Goal: Task Accomplishment & Management: Manage account settings

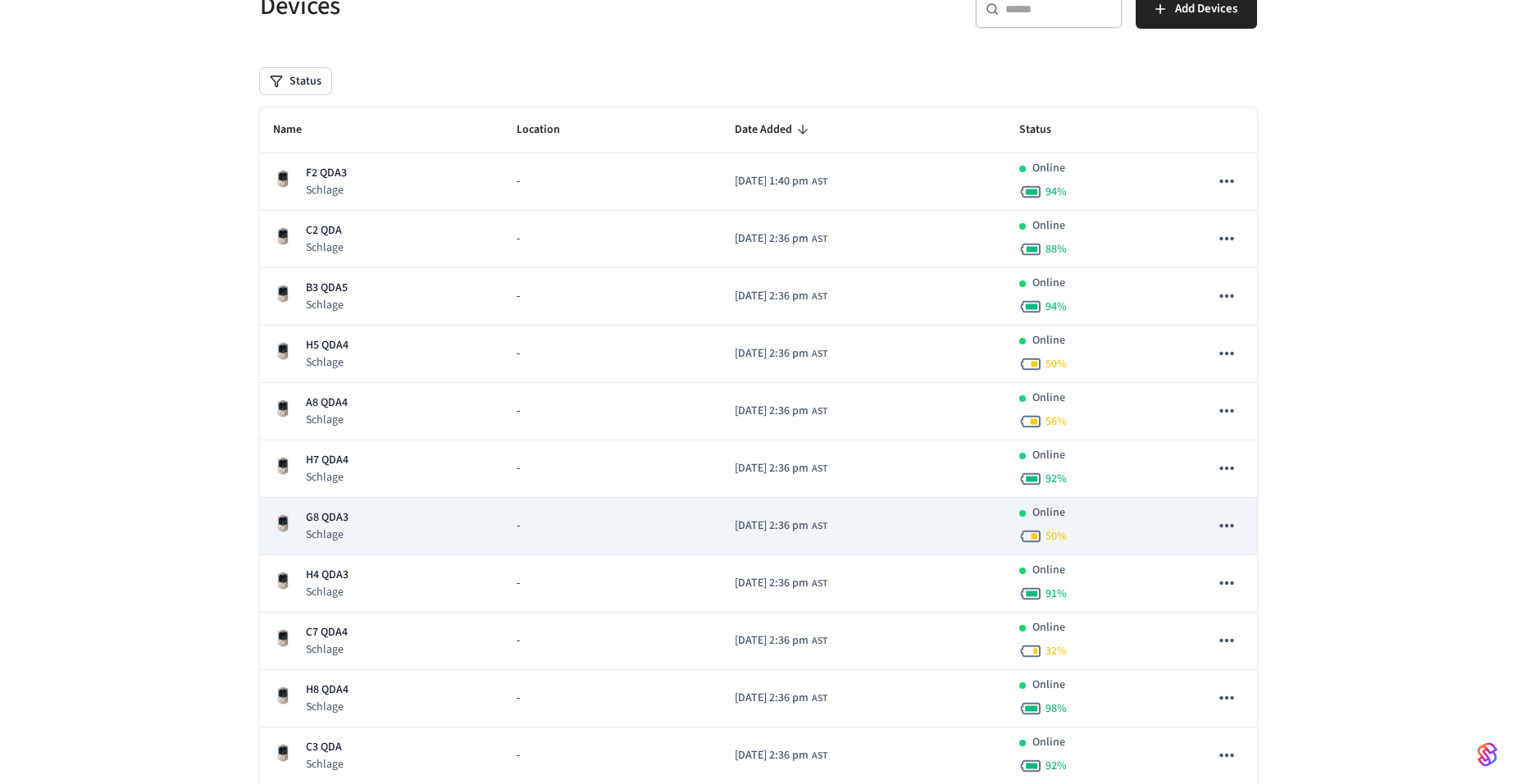
scroll to position [164, 0]
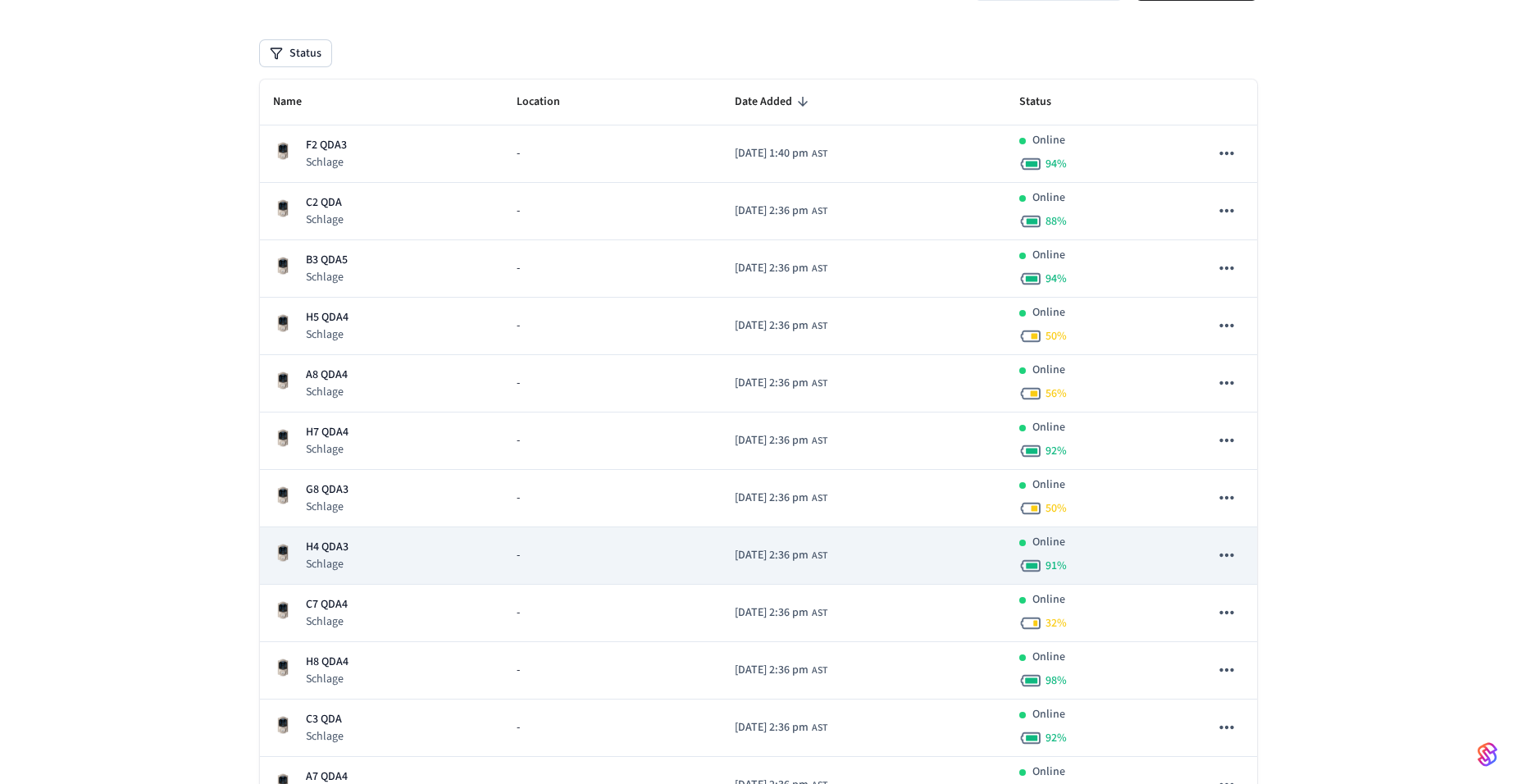
click at [315, 556] on p "Schlage" at bounding box center [327, 564] width 42 height 16
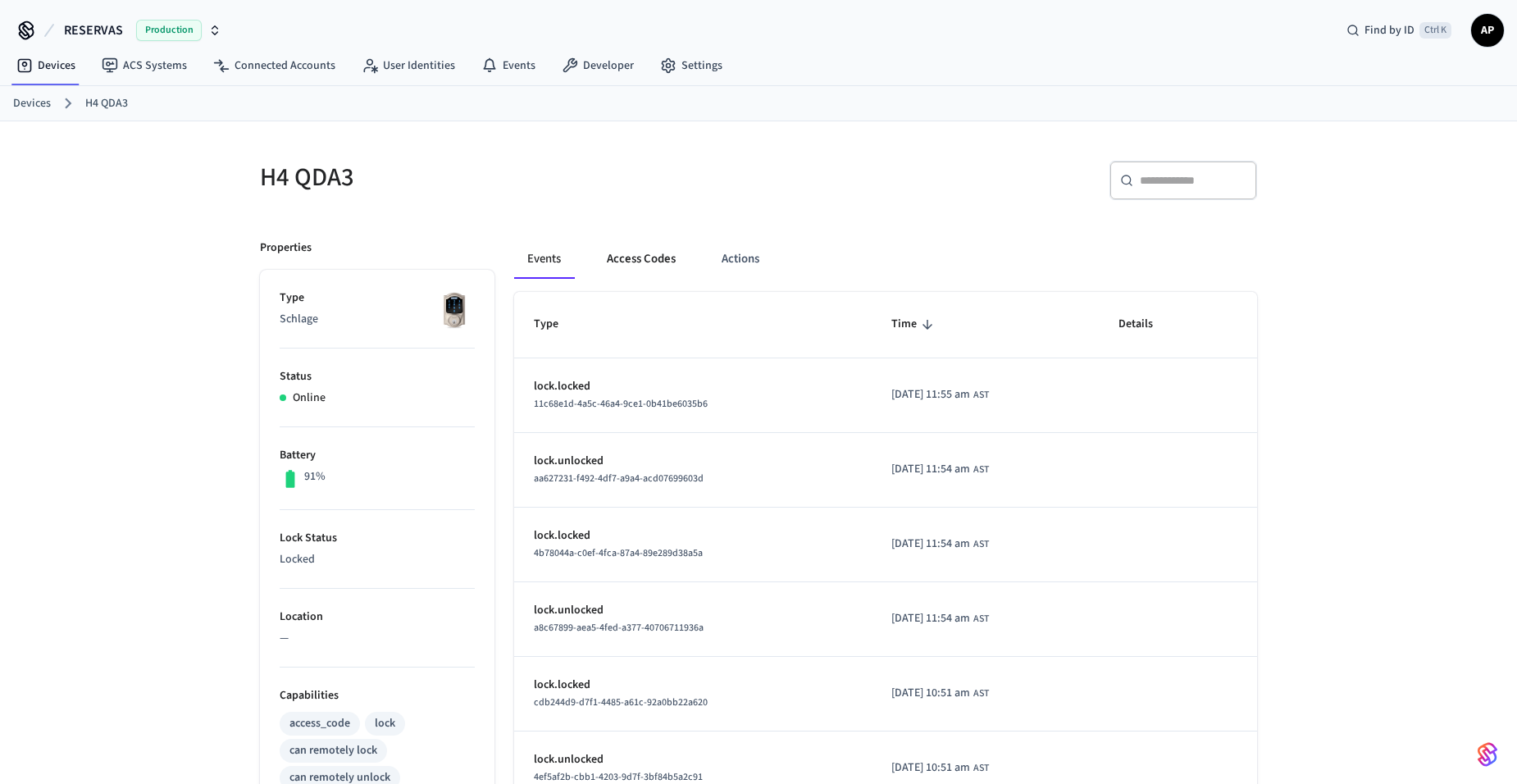
click at [634, 251] on button "Access Codes" at bounding box center [641, 259] width 95 height 40
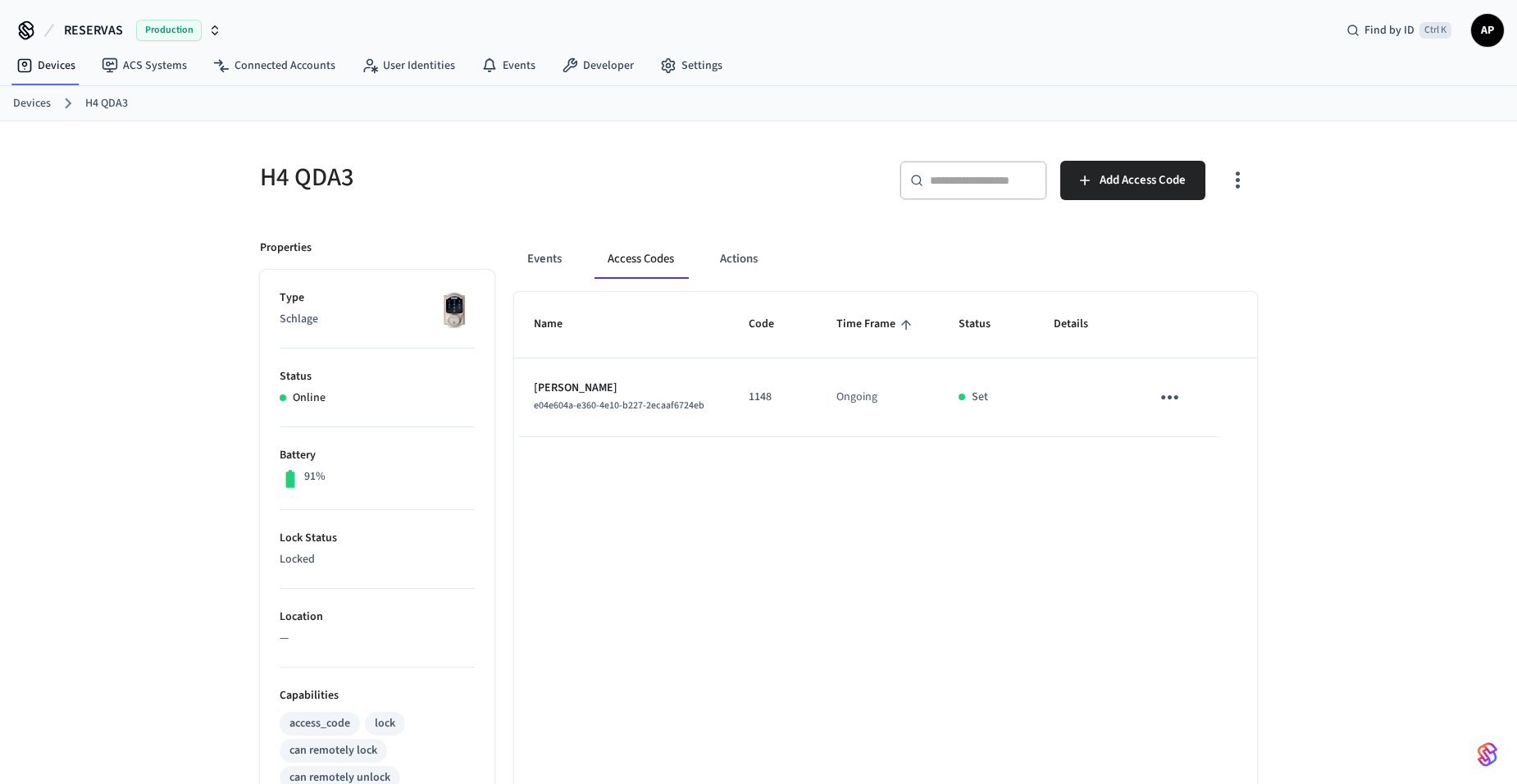
click at [1166, 399] on icon "sticky table" at bounding box center [1170, 397] width 25 height 25
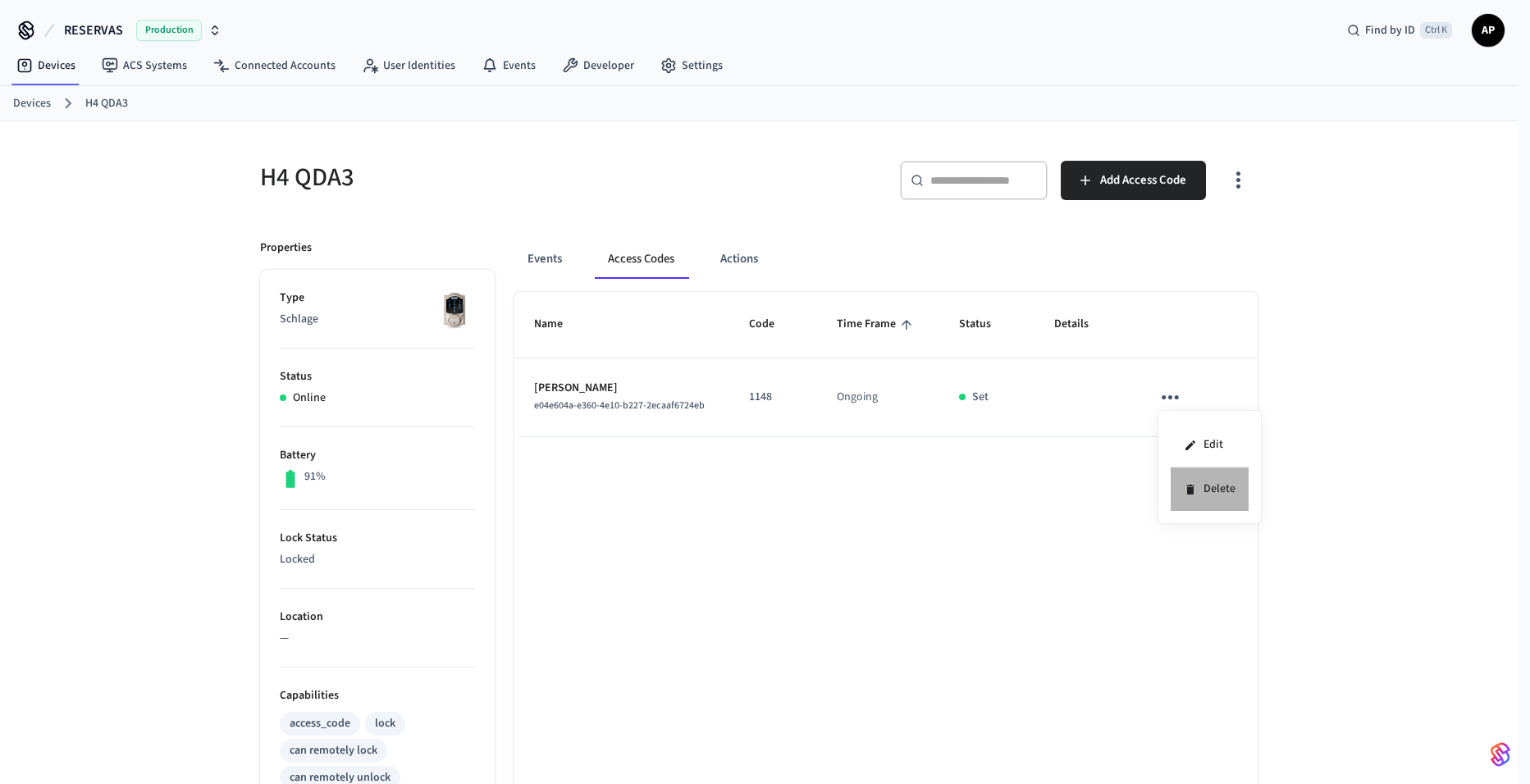
click at [1229, 493] on li "Delete" at bounding box center [1210, 489] width 78 height 43
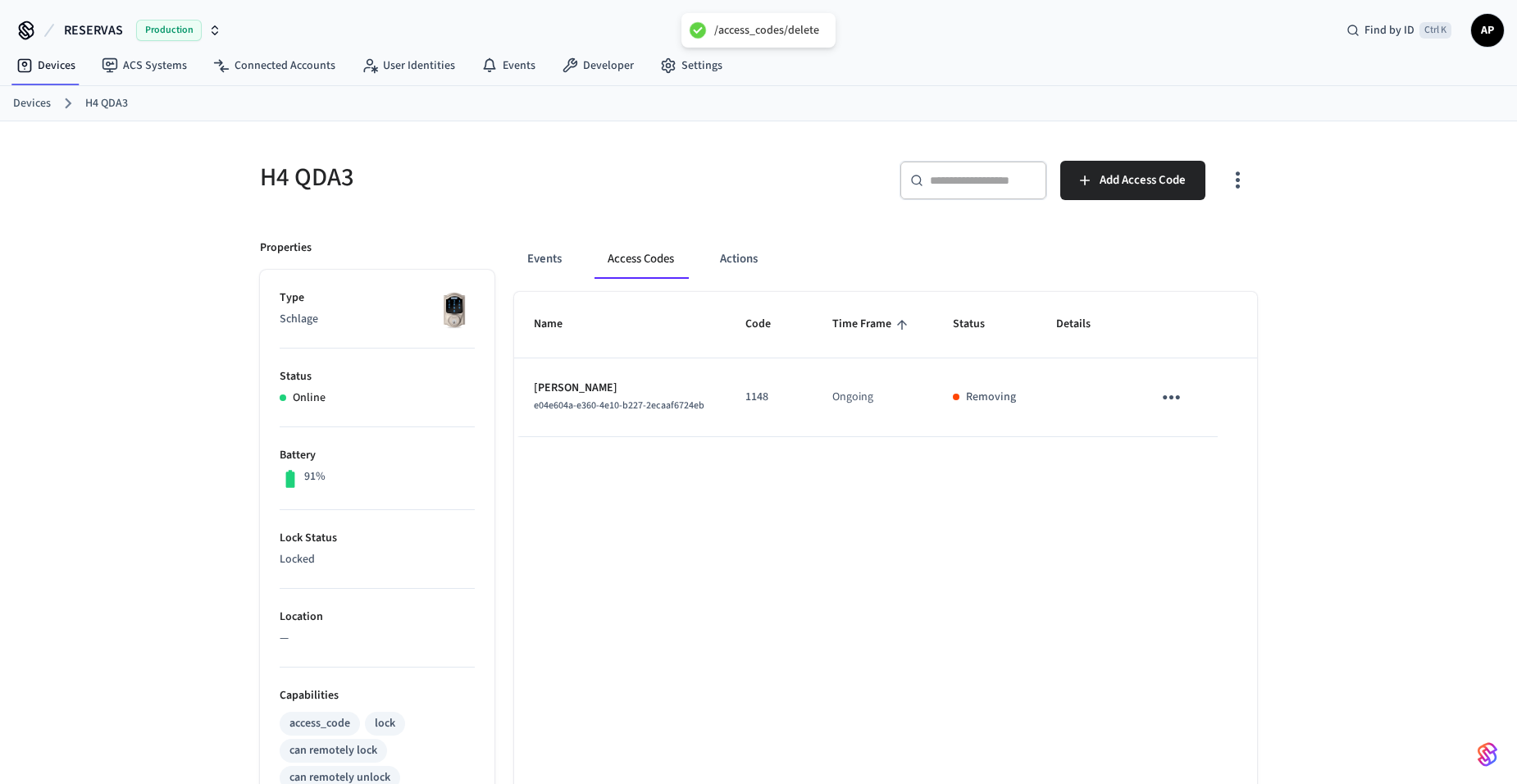
click at [39, 98] on link "Devices" at bounding box center [32, 103] width 38 height 17
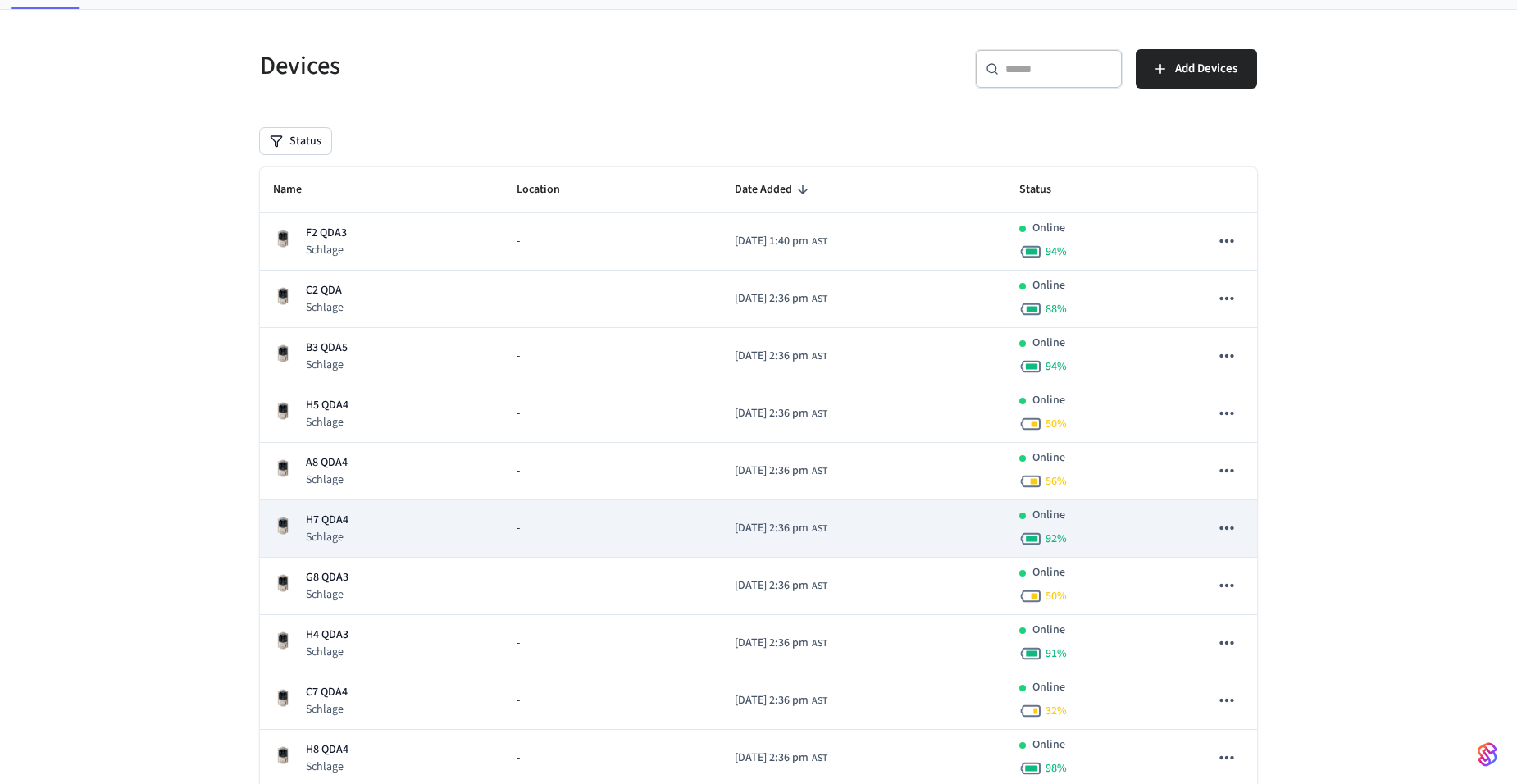
scroll to position [164, 0]
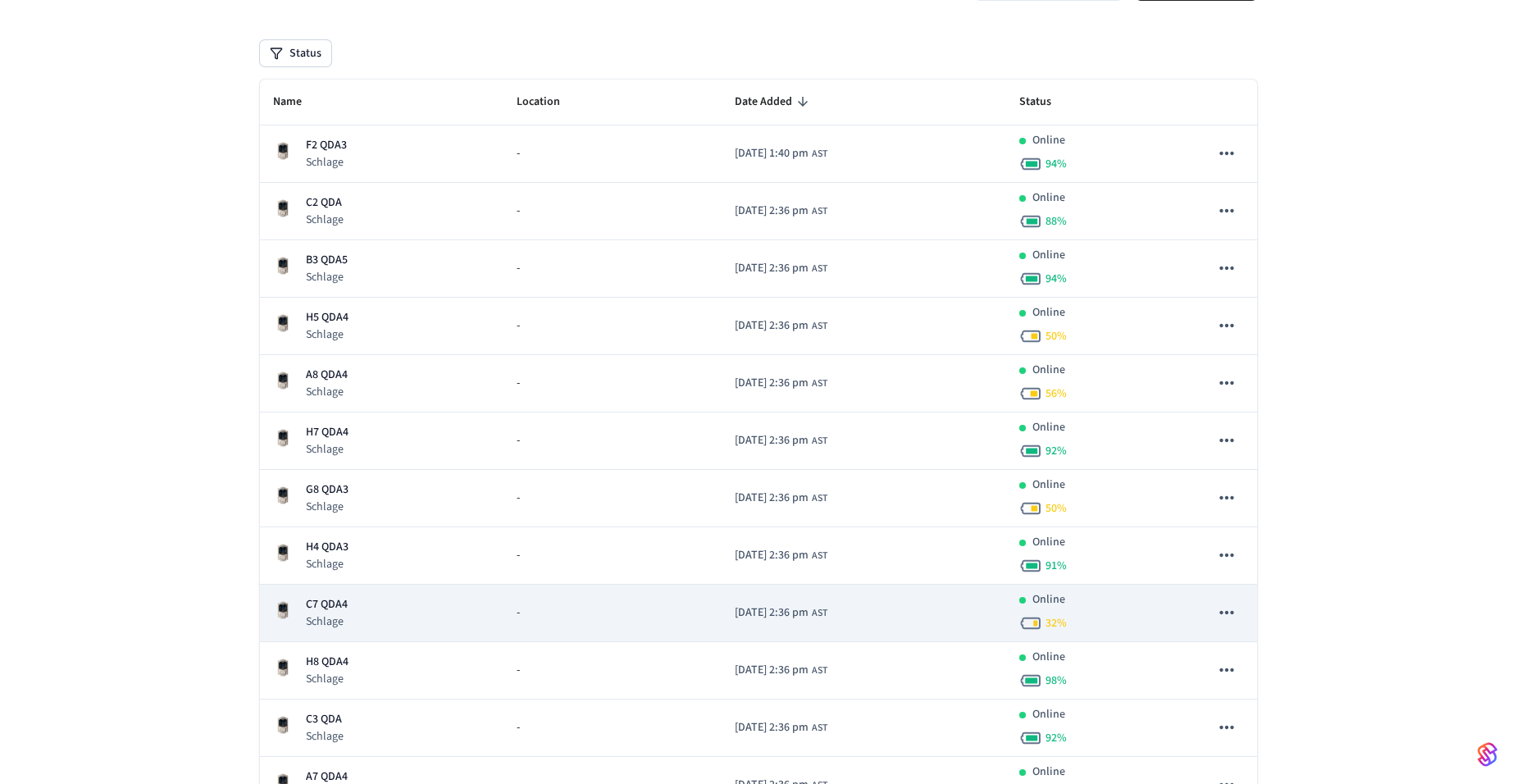
click at [331, 613] on p "C7 QDA4" at bounding box center [327, 604] width 42 height 17
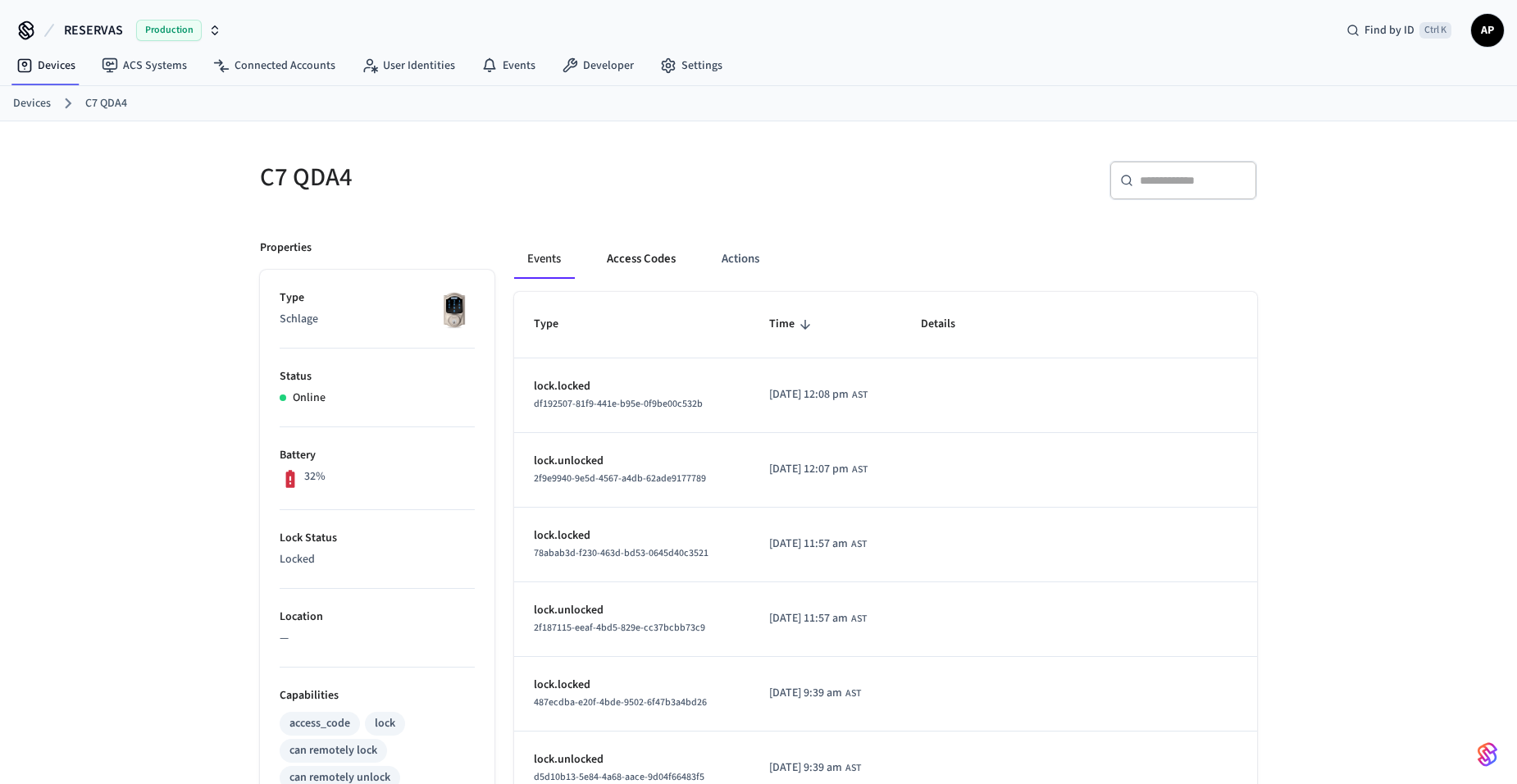
click at [673, 255] on button "Access Codes" at bounding box center [641, 259] width 95 height 40
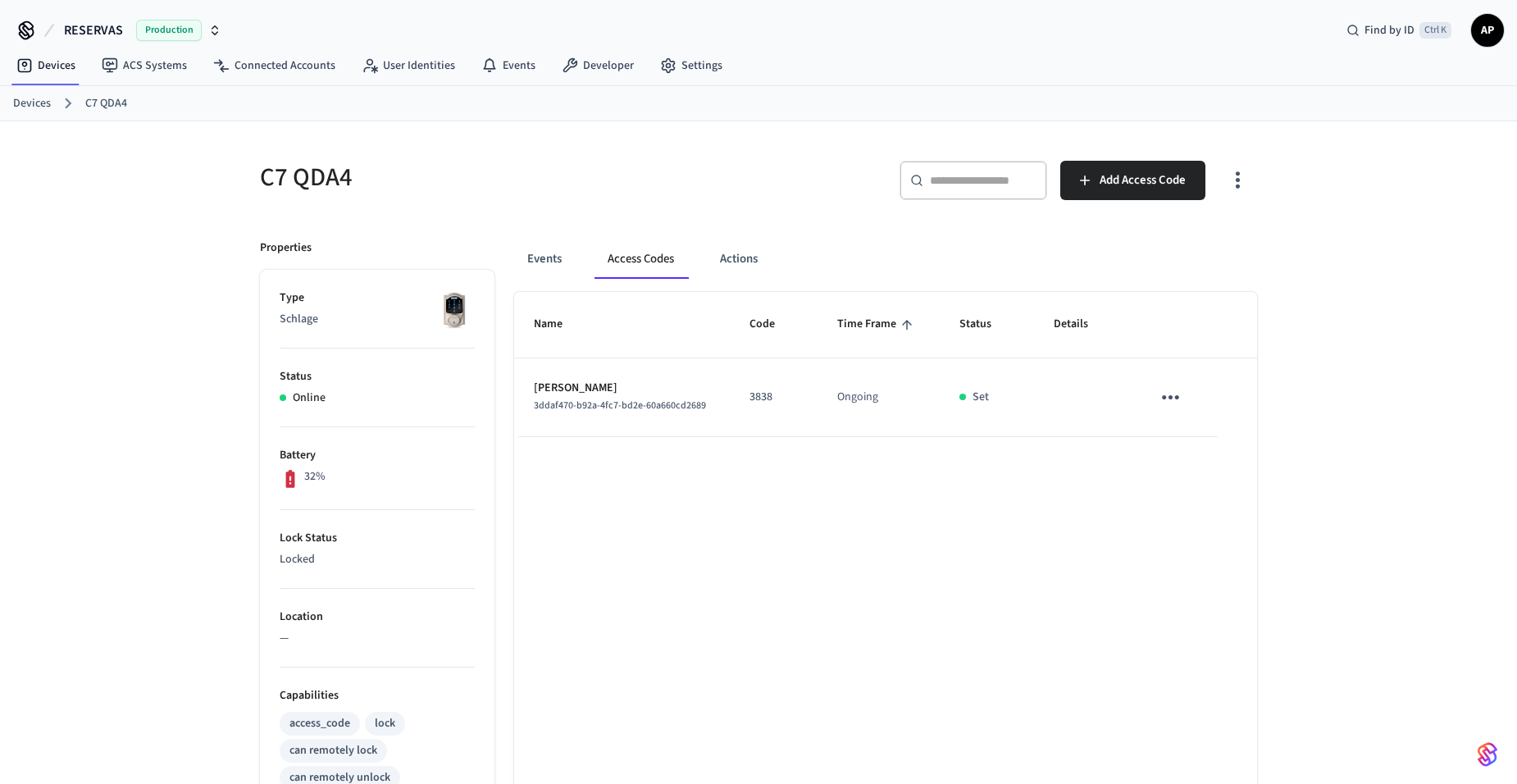
click at [1169, 404] on icon "sticky table" at bounding box center [1170, 397] width 25 height 25
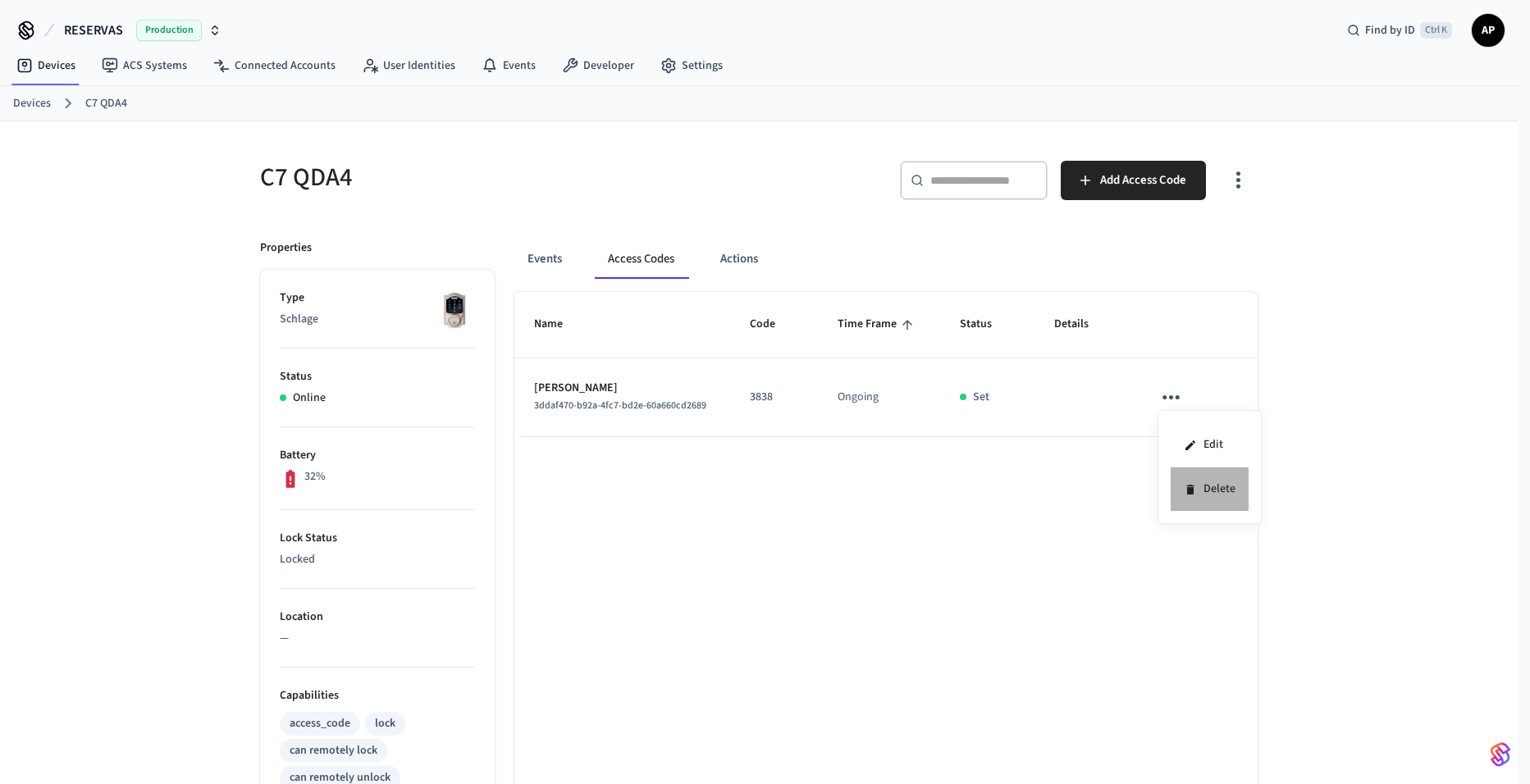
click at [1212, 492] on li "Delete" at bounding box center [1210, 489] width 78 height 43
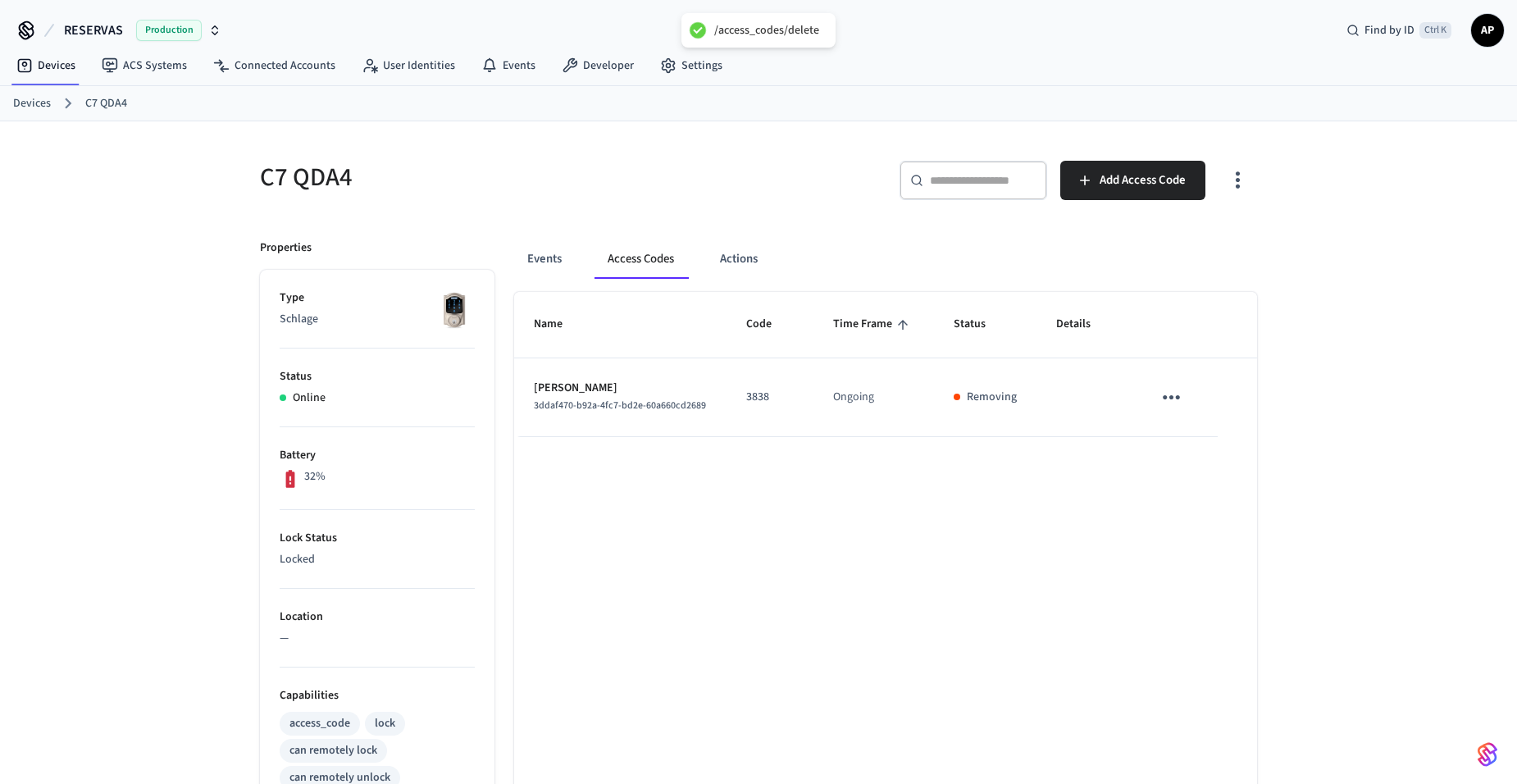
click at [41, 101] on link "Devices" at bounding box center [32, 103] width 38 height 17
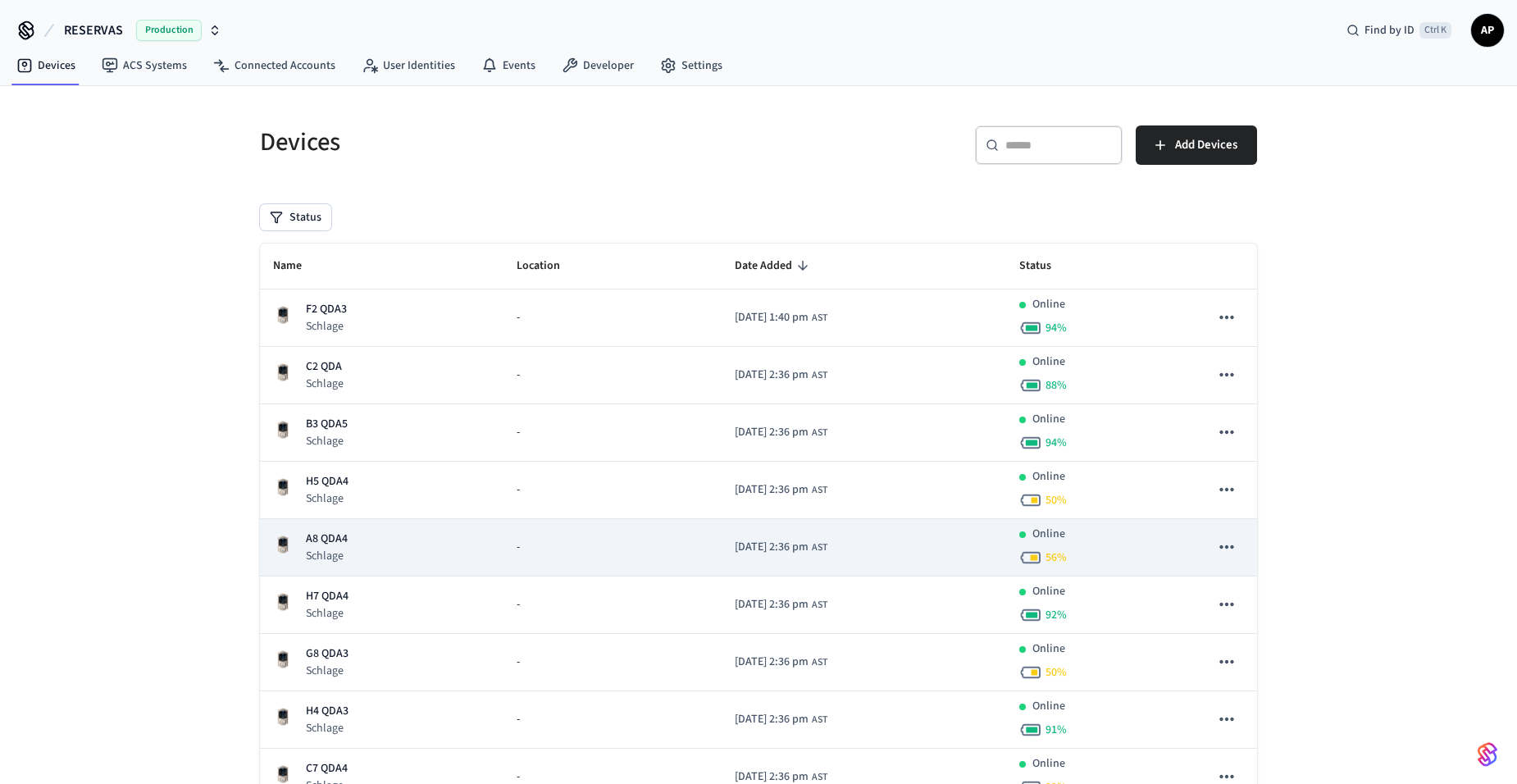
click at [326, 546] on p "A8 QDA4" at bounding box center [327, 539] width 42 height 17
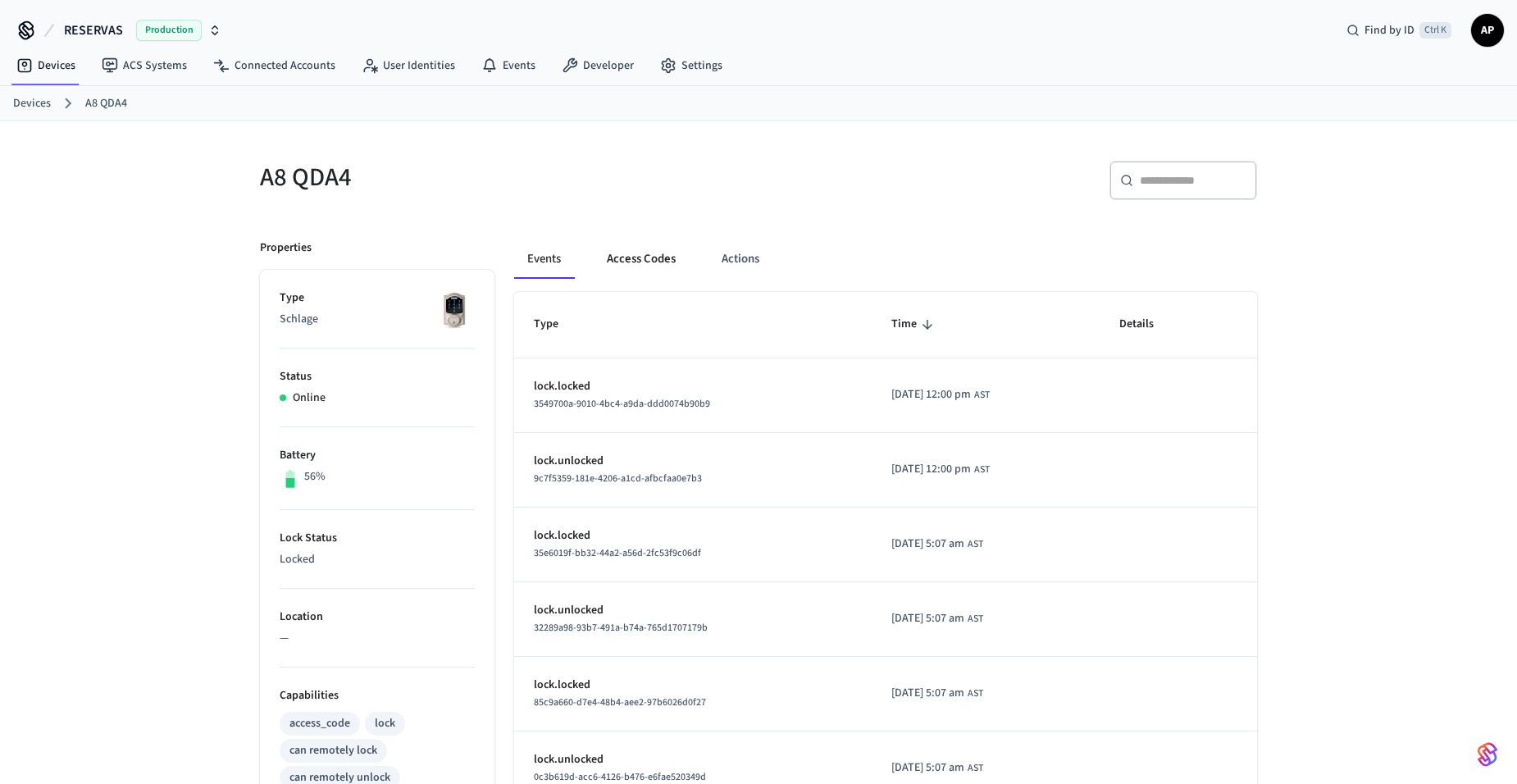
click at [661, 265] on button "Access Codes" at bounding box center [641, 259] width 95 height 40
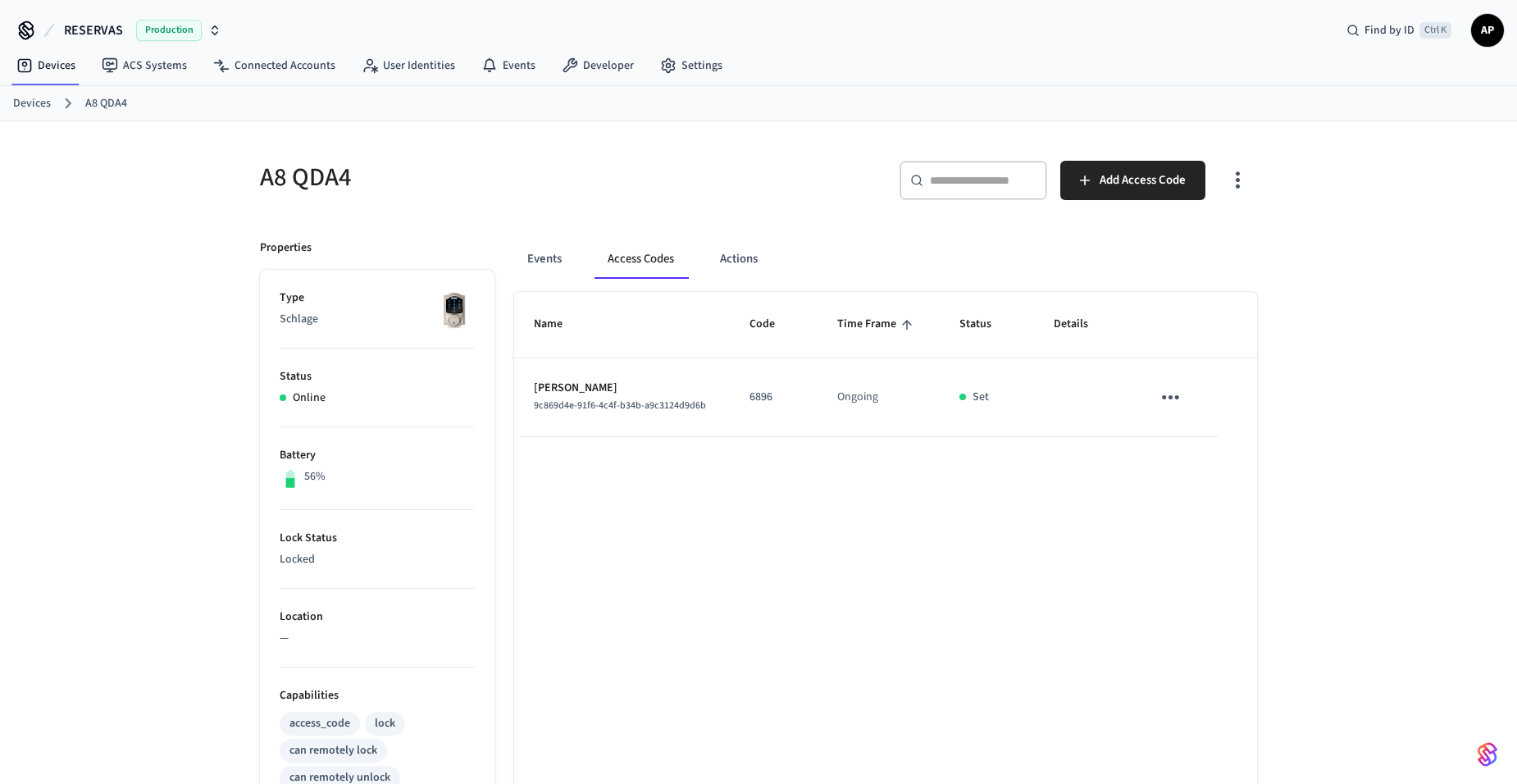
click at [1206, 401] on td "sticky table" at bounding box center [1174, 397] width 86 height 78
click at [1147, 398] on td "sticky table" at bounding box center [1174, 397] width 86 height 78
click at [1178, 401] on icon "sticky table" at bounding box center [1170, 397] width 25 height 25
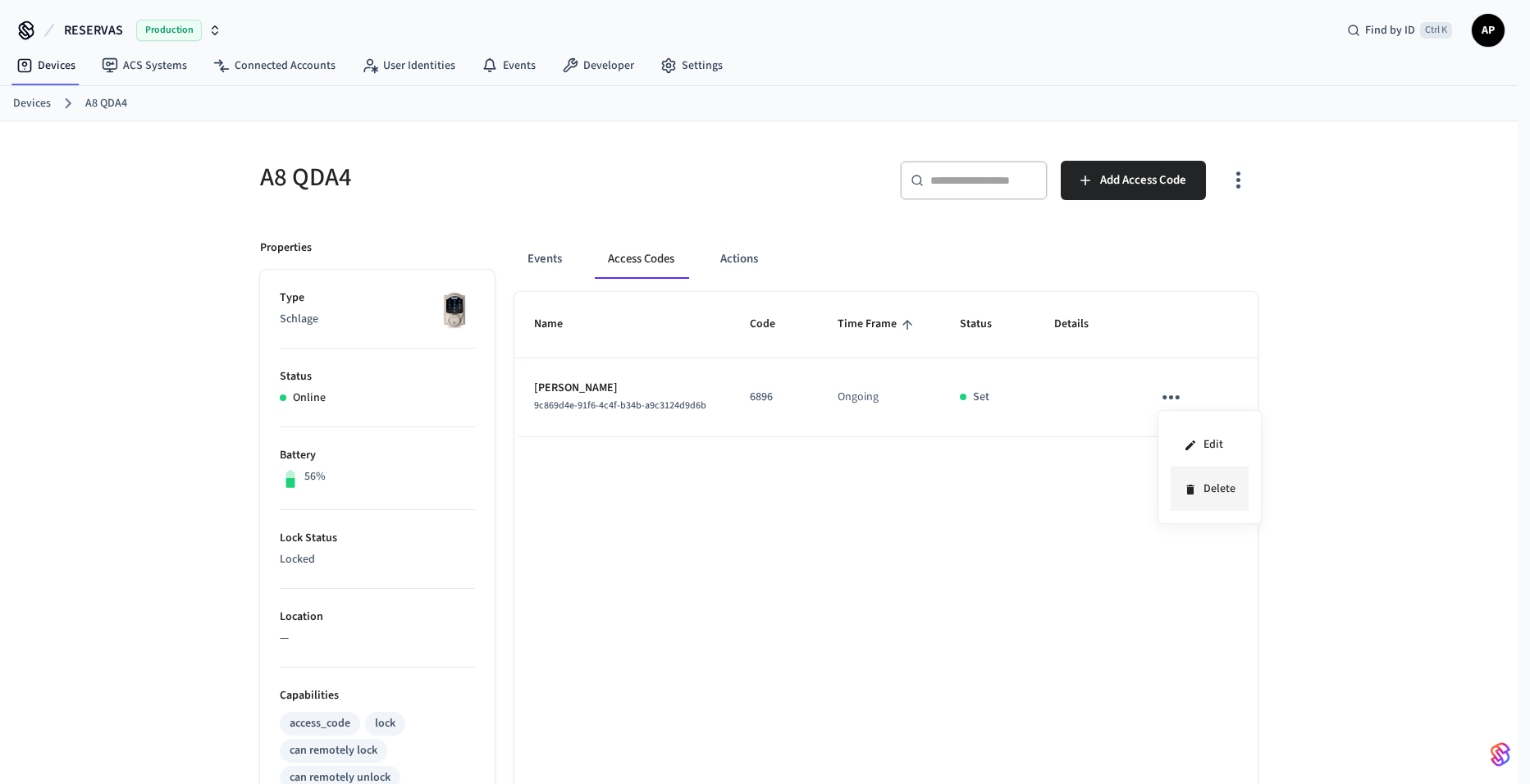
click at [1197, 498] on li "Delete" at bounding box center [1210, 489] width 78 height 43
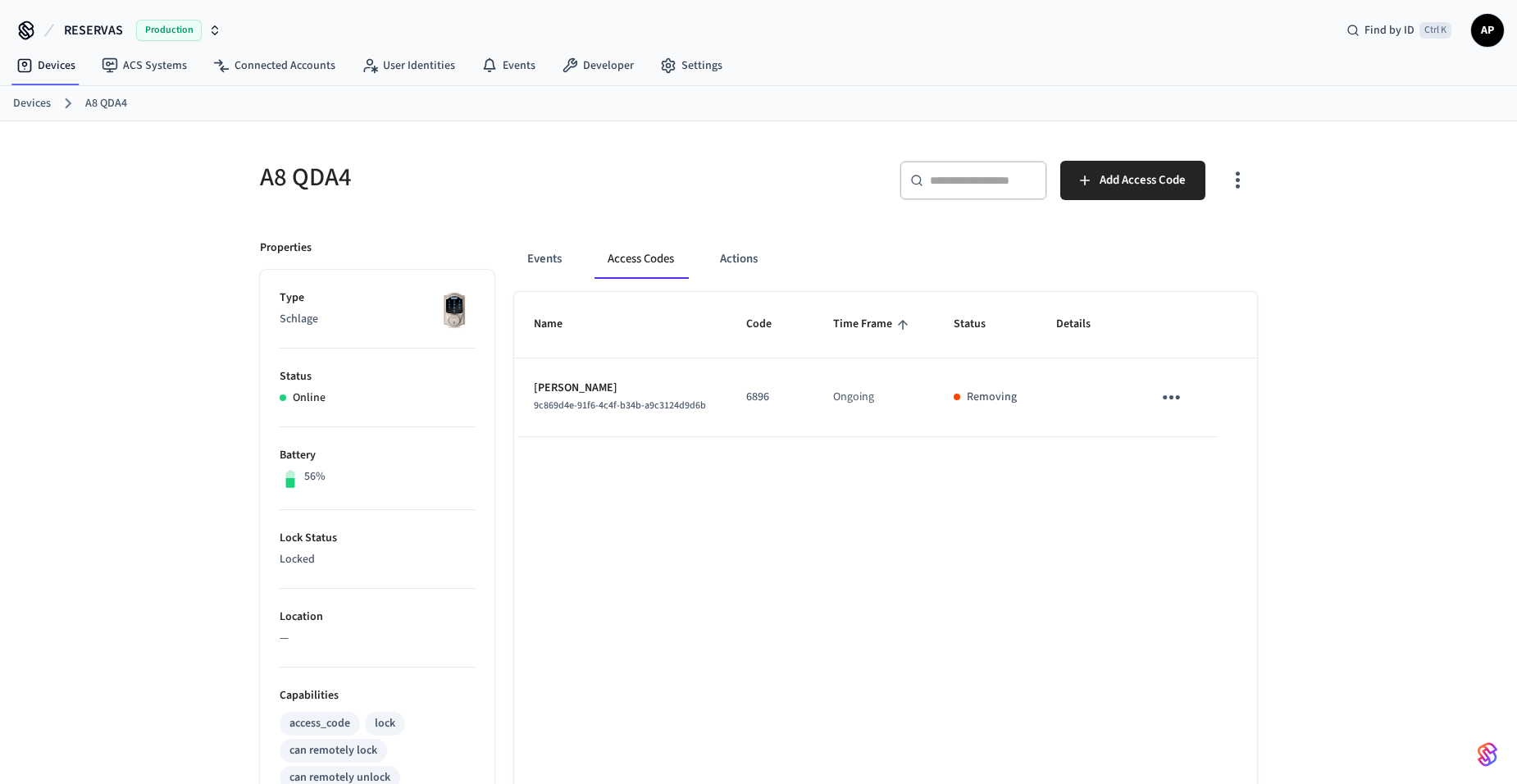
click at [37, 111] on link "Devices" at bounding box center [32, 103] width 38 height 17
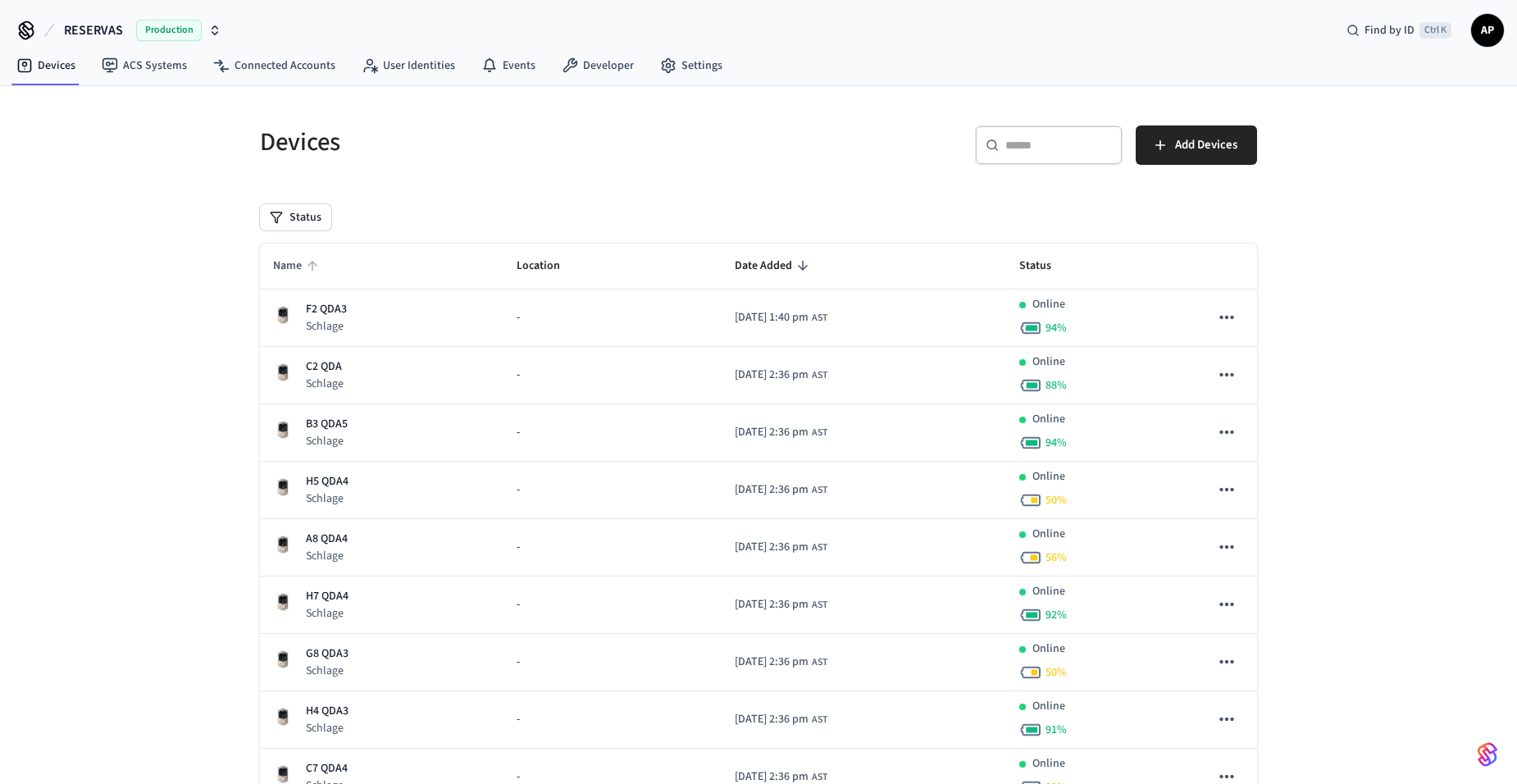
click at [314, 264] on icon "sticky table" at bounding box center [312, 265] width 10 height 10
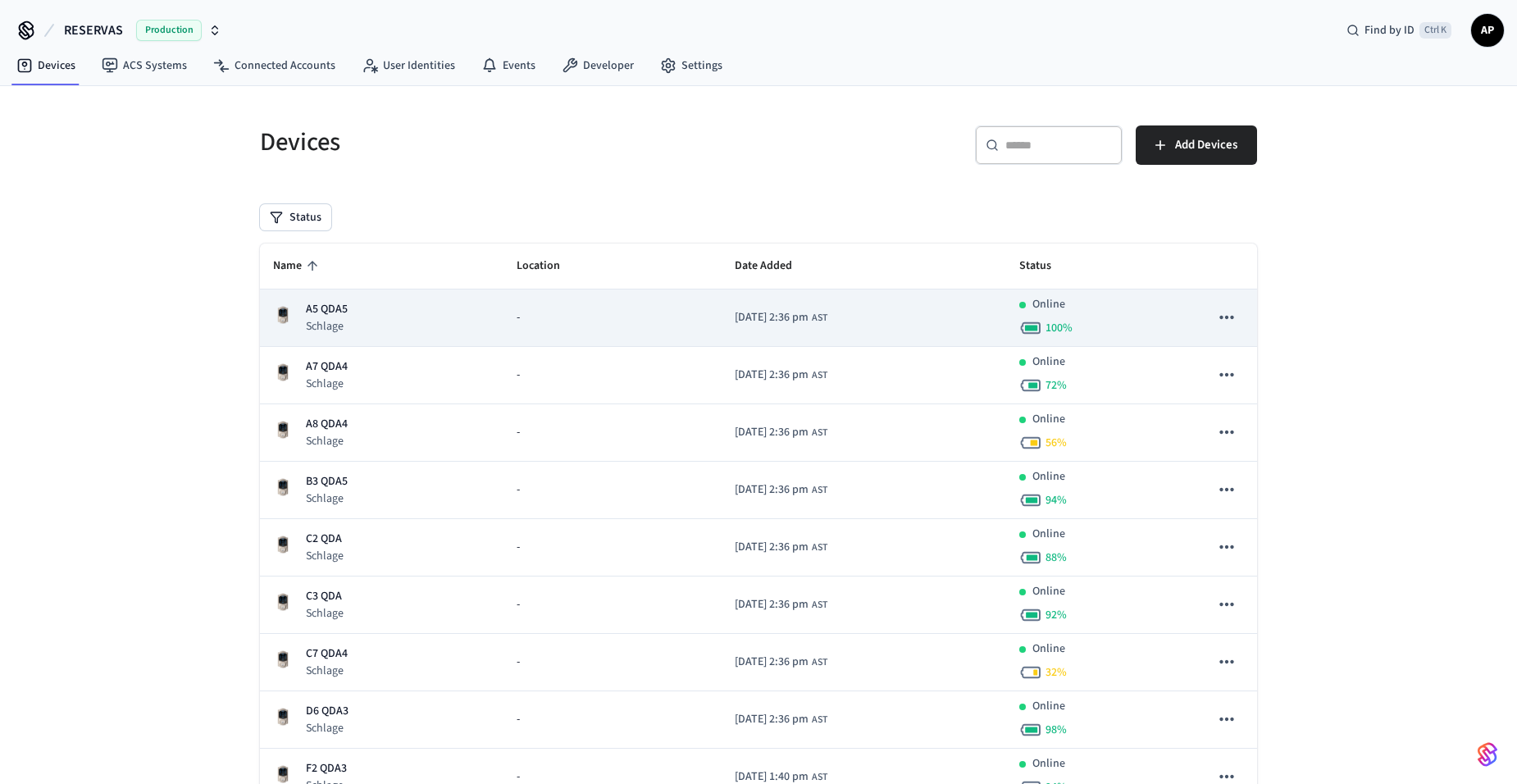
click at [324, 311] on p "A5 QDA5" at bounding box center [327, 309] width 42 height 17
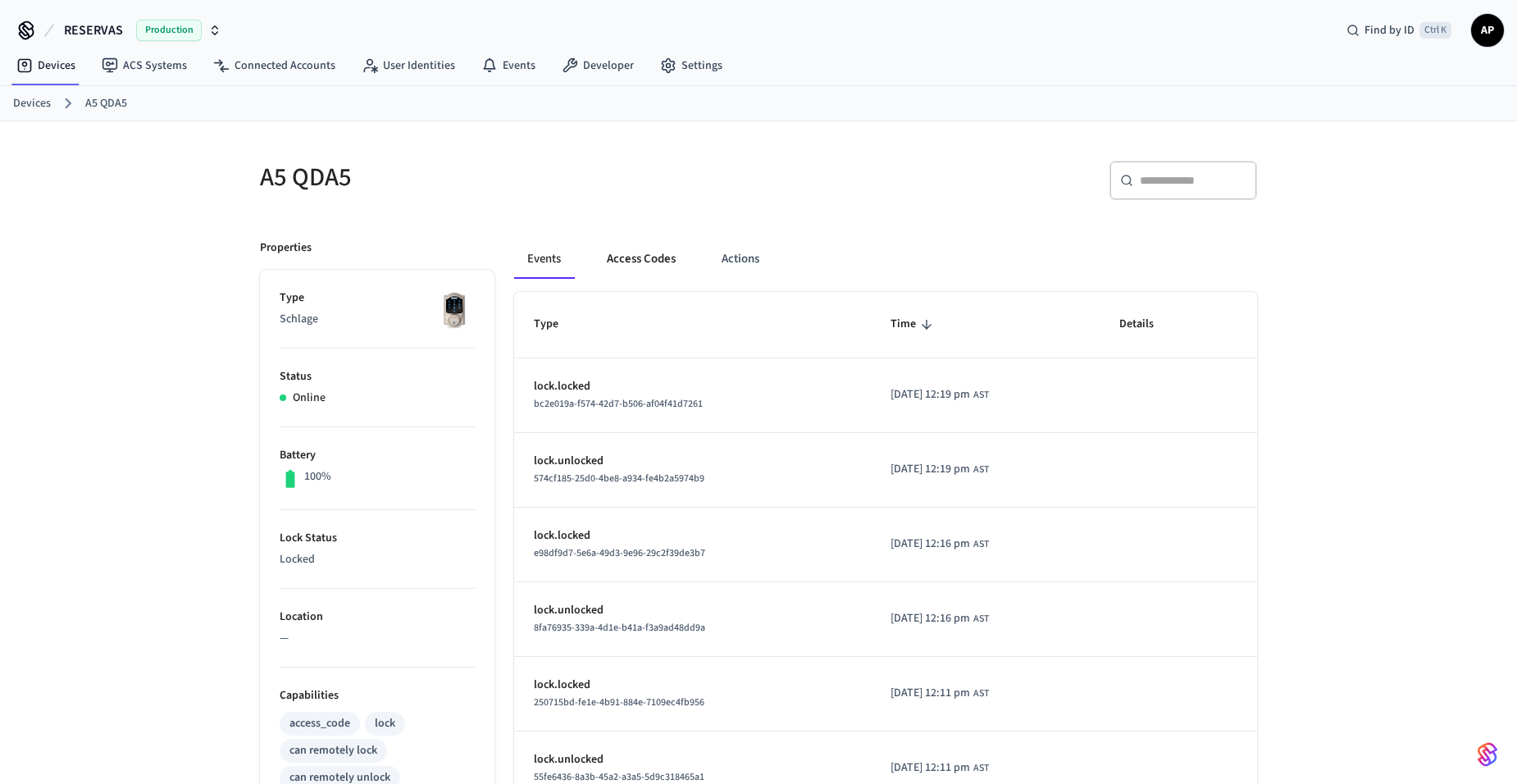
click at [641, 250] on button "Access Codes" at bounding box center [641, 259] width 95 height 40
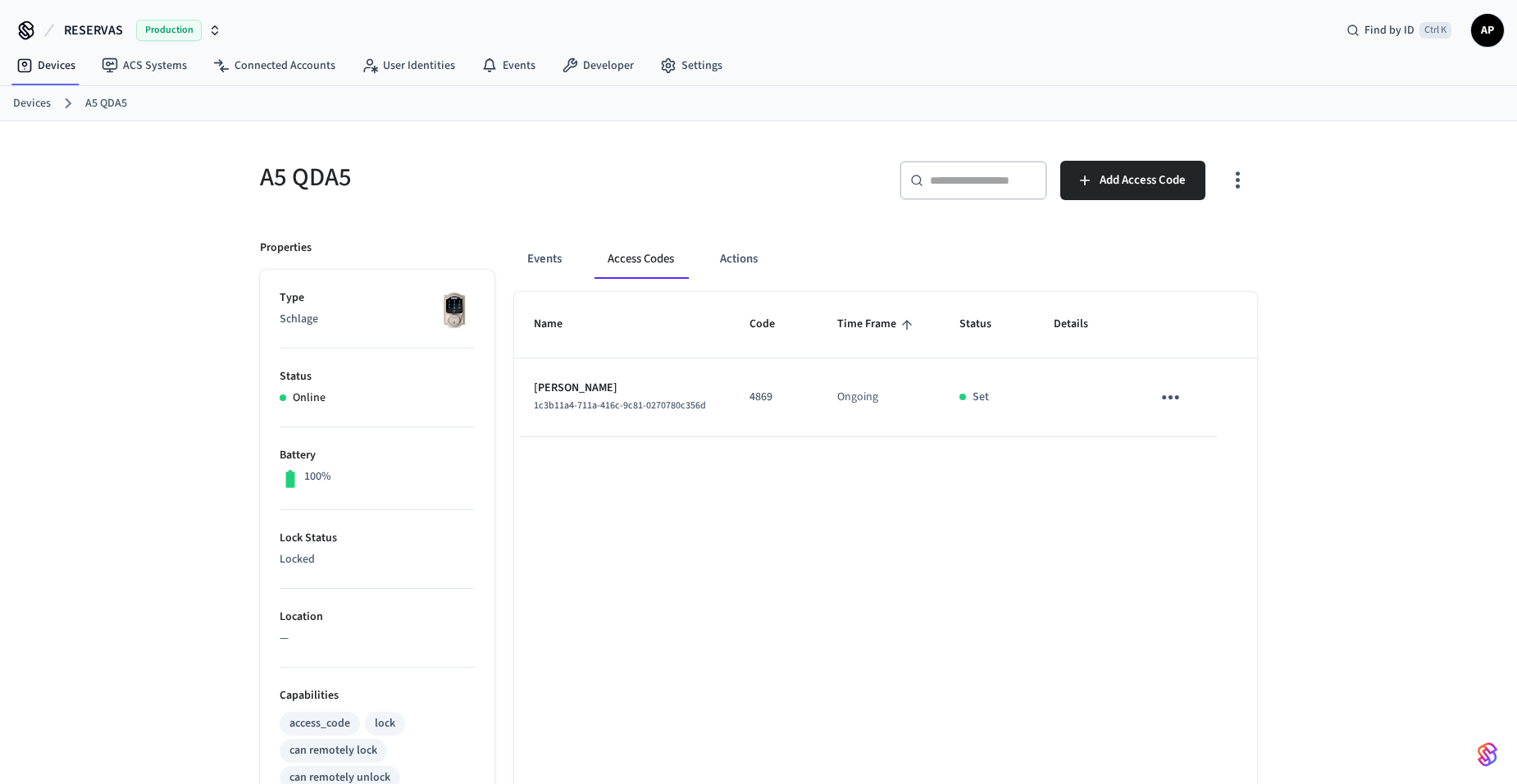
click at [1174, 396] on icon "sticky table" at bounding box center [1170, 397] width 25 height 25
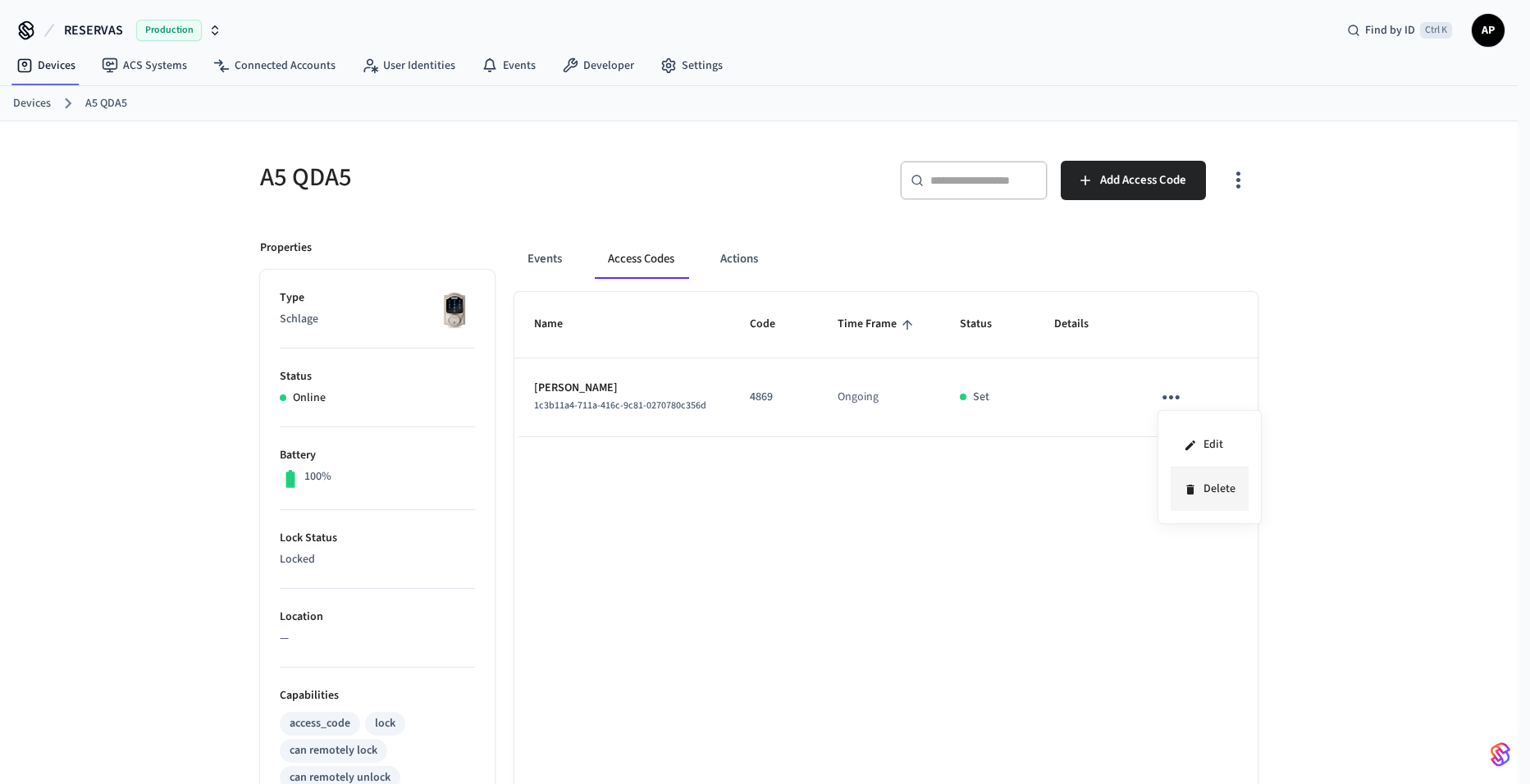
click at [1195, 490] on icon at bounding box center [1191, 489] width 14 height 14
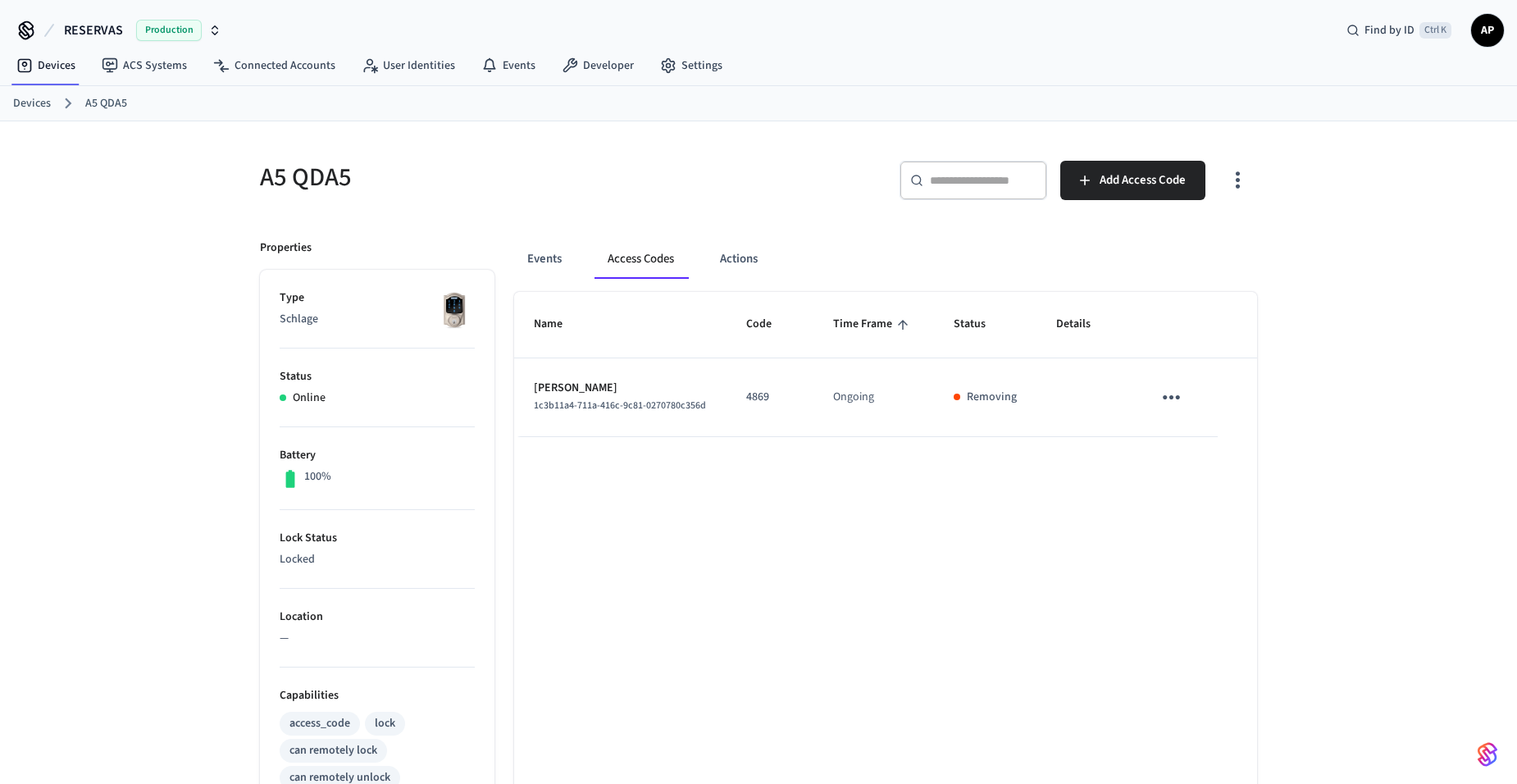
click at [50, 104] on link "Devices" at bounding box center [32, 103] width 38 height 17
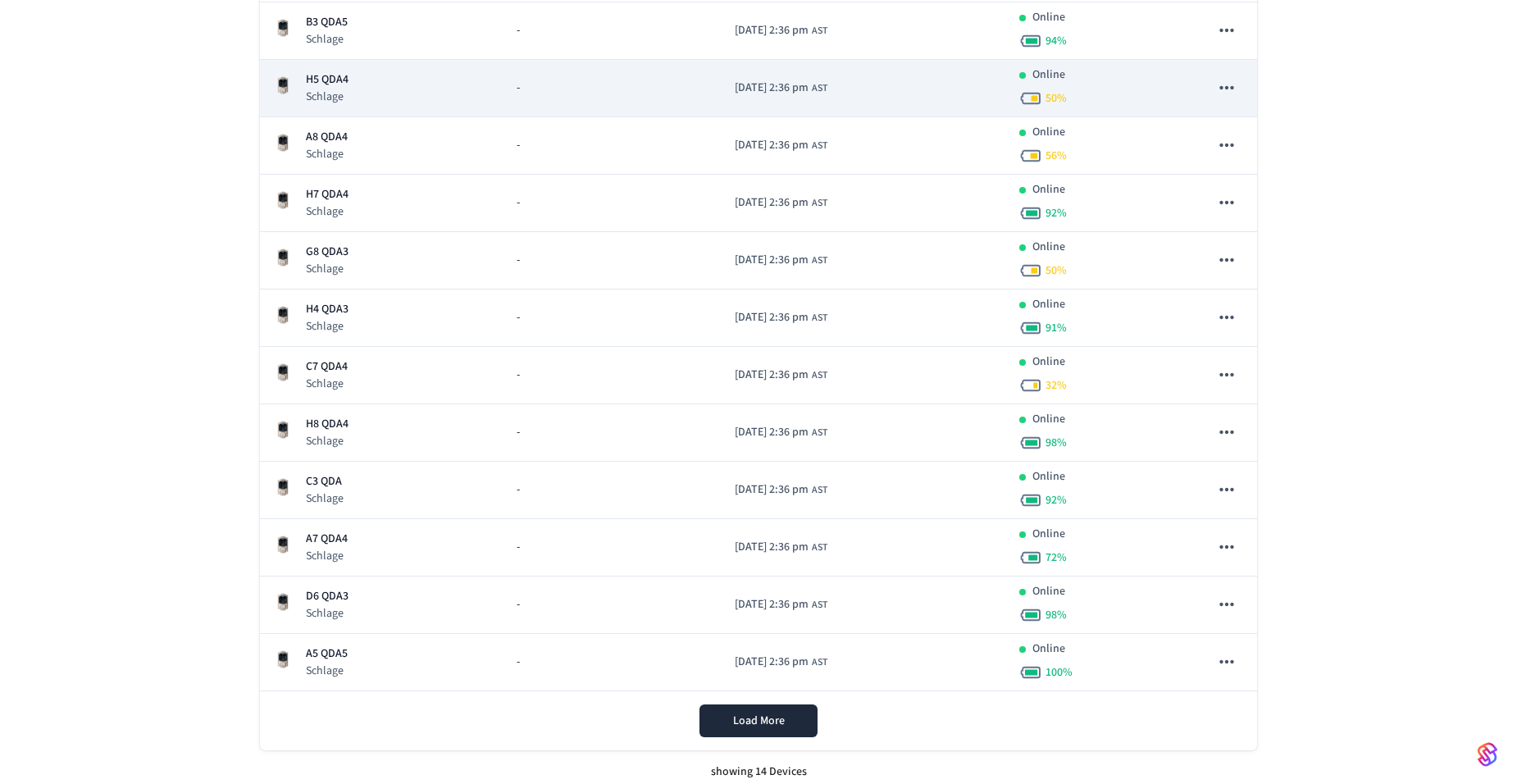
scroll to position [411, 0]
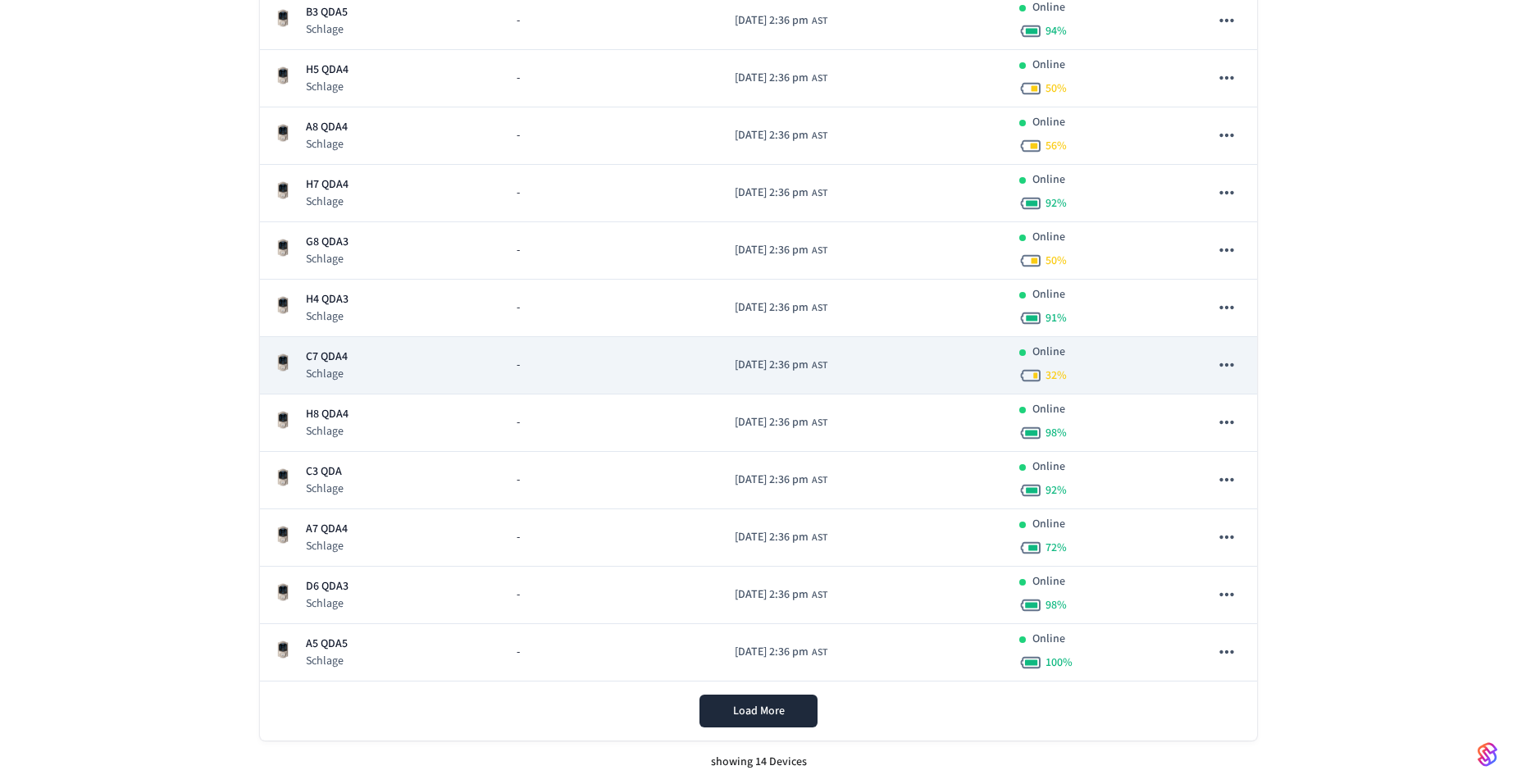
click at [333, 364] on p "C7 QDA4" at bounding box center [327, 356] width 42 height 17
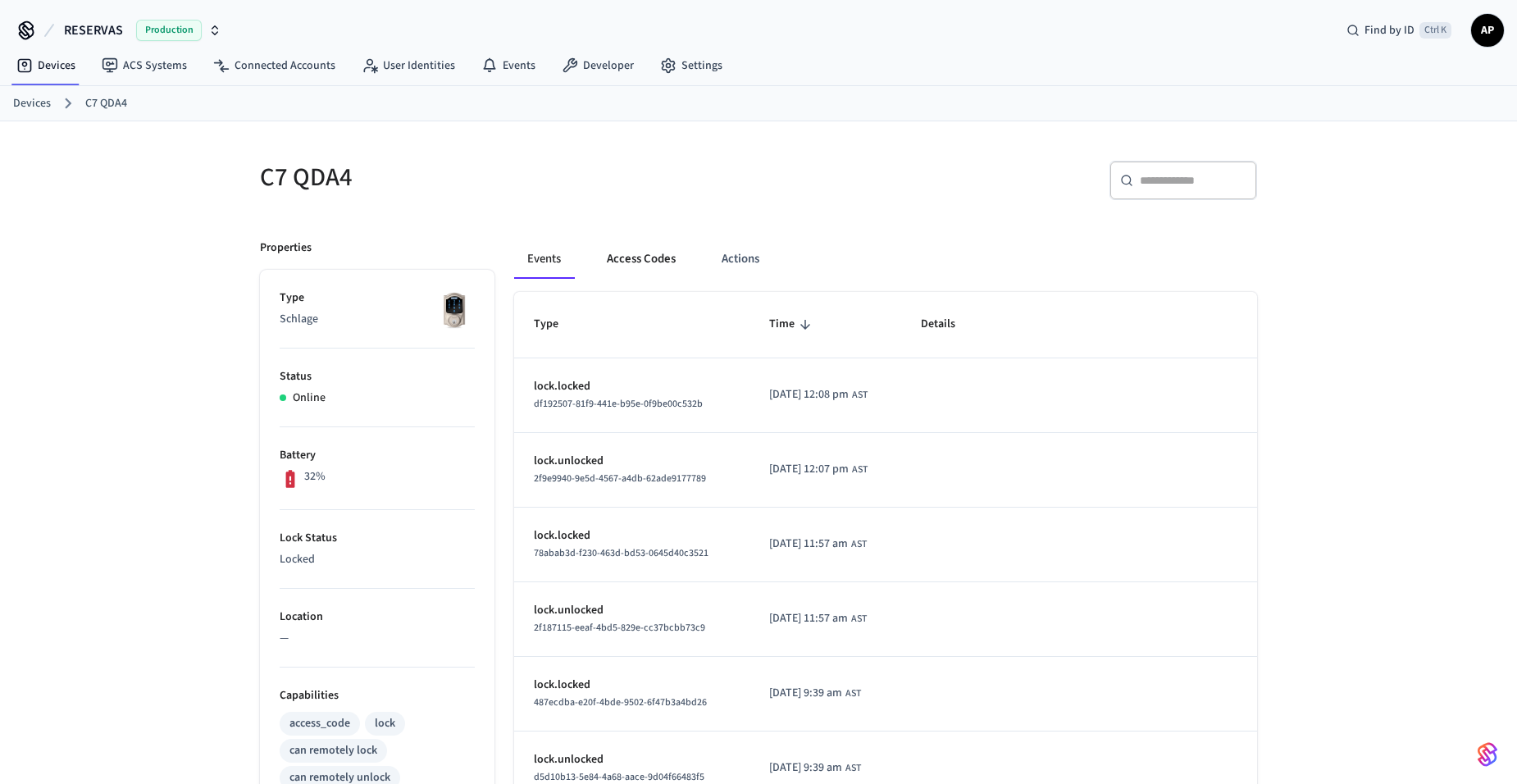
click at [659, 255] on button "Access Codes" at bounding box center [641, 259] width 95 height 40
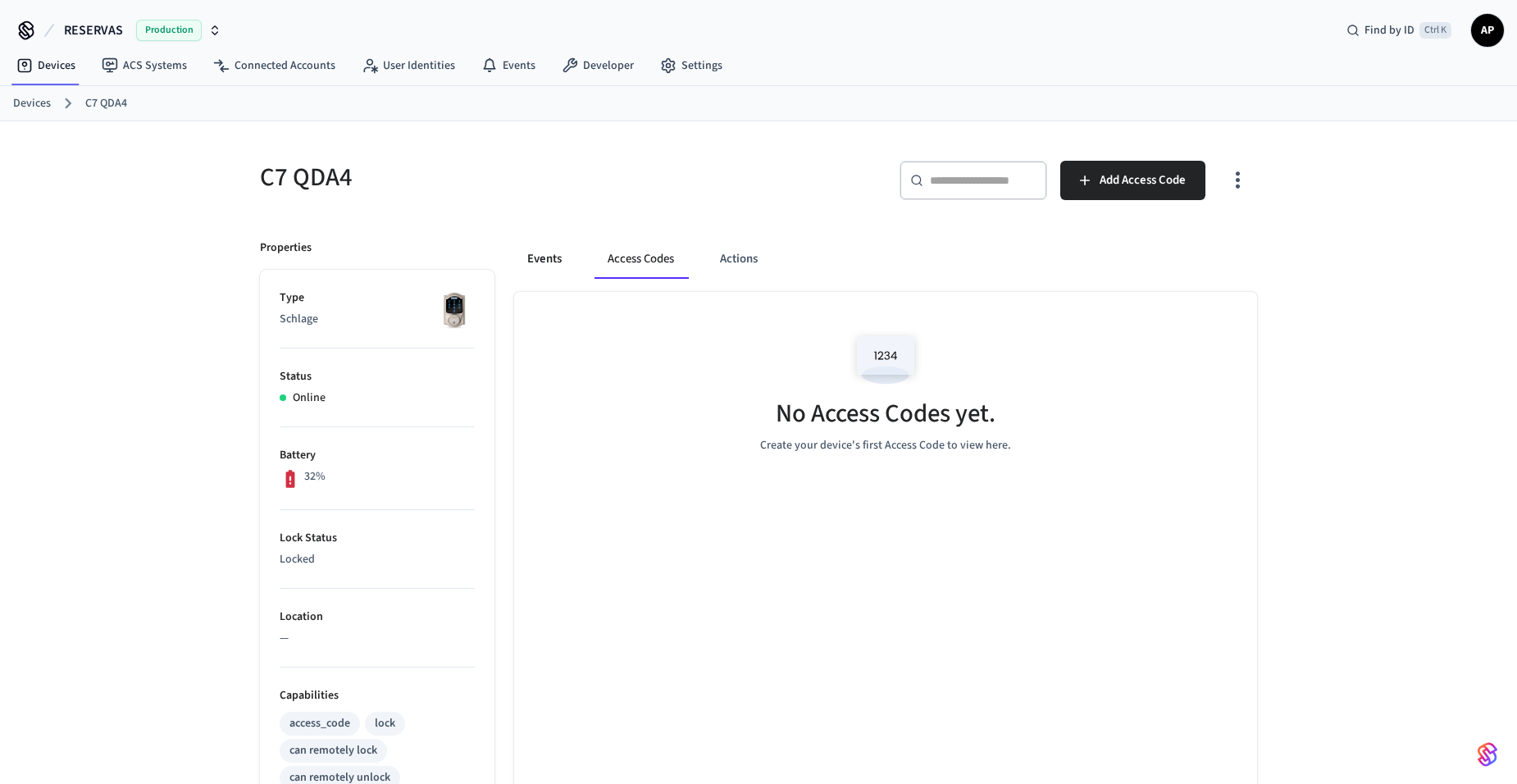
click at [572, 251] on button "Events" at bounding box center [544, 259] width 60 height 40
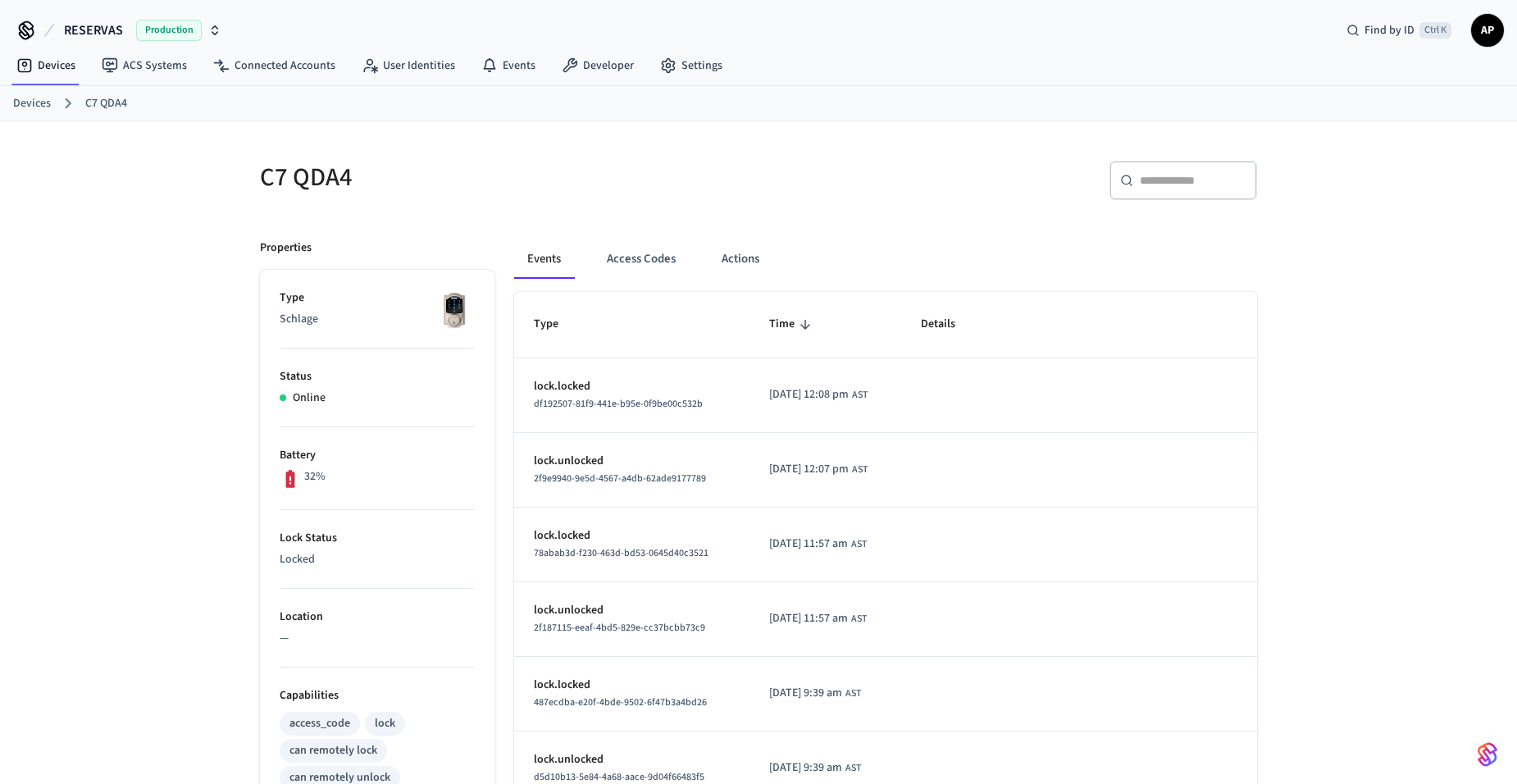
click at [33, 97] on link "Devices" at bounding box center [32, 103] width 38 height 17
